Goal: Use online tool/utility: Utilize a website feature to perform a specific function

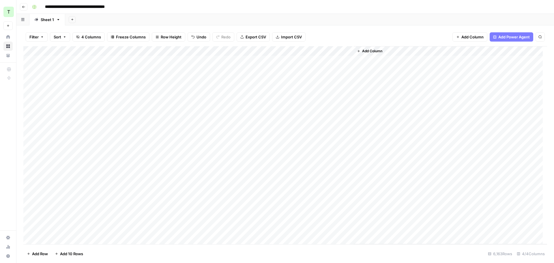
click at [414, 14] on div "Add Sheet" at bounding box center [309, 20] width 489 height 12
click at [290, 51] on div "Add Column" at bounding box center [285, 145] width 524 height 198
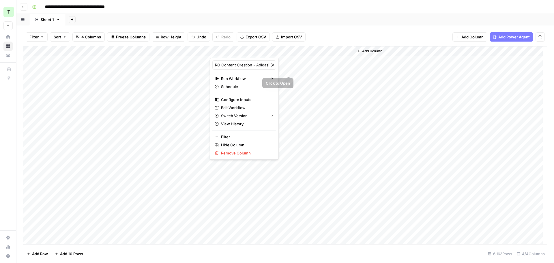
click at [358, 21] on div "Add Sheet" at bounding box center [309, 20] width 489 height 12
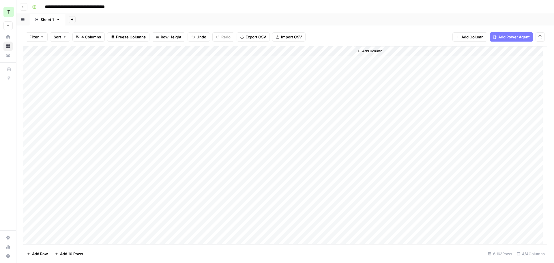
click at [354, 50] on div "Add Column" at bounding box center [450, 145] width 193 height 198
drag, startPoint x: 353, startPoint y: 50, endPoint x: 437, endPoint y: 51, distance: 84.0
click at [437, 51] on div "Add Column" at bounding box center [285, 145] width 524 height 198
click at [343, 23] on div "Add Sheet" at bounding box center [309, 20] width 489 height 12
click at [365, 15] on div "Add Sheet" at bounding box center [309, 20] width 489 height 12
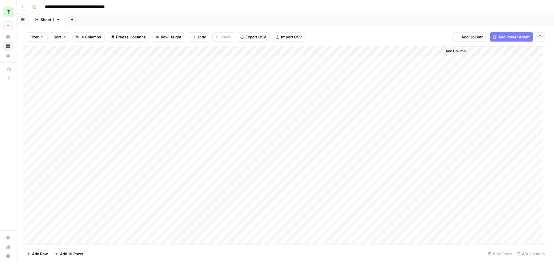
click at [353, 28] on div "Filter Sort 4 Columns Freeze Columns Row Height Undo Redo Export CSV Import CSV…" at bounding box center [285, 37] width 524 height 18
drag, startPoint x: 288, startPoint y: 39, endPoint x: 370, endPoint y: 24, distance: 84.0
click at [370, 24] on div "**********" at bounding box center [285, 131] width 538 height 263
click at [370, 24] on div "Add Sheet" at bounding box center [309, 20] width 489 height 12
click at [181, 81] on div "Add Column" at bounding box center [285, 145] width 524 height 198
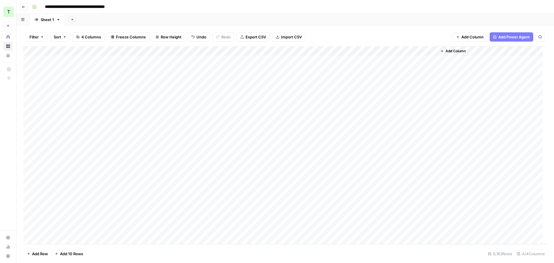
click at [388, 4] on div "**********" at bounding box center [289, 6] width 519 height 9
click at [295, 35] on span "Import CSV" at bounding box center [291, 37] width 21 height 6
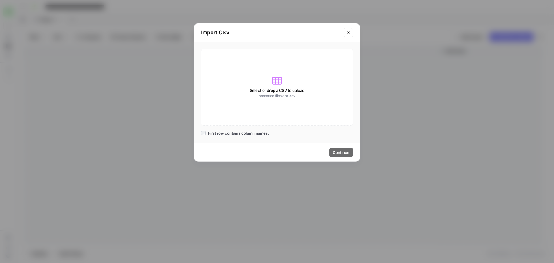
click at [350, 30] on icon "Close modal" at bounding box center [348, 32] width 5 height 5
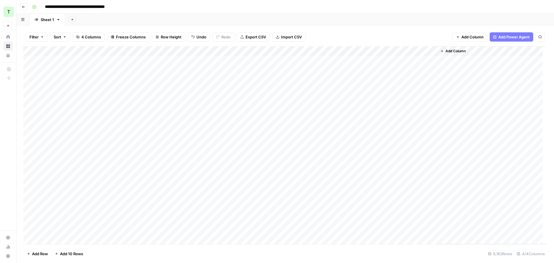
click at [254, 36] on span "Export CSV" at bounding box center [256, 37] width 20 height 6
